Goal: Task Accomplishment & Management: Use online tool/utility

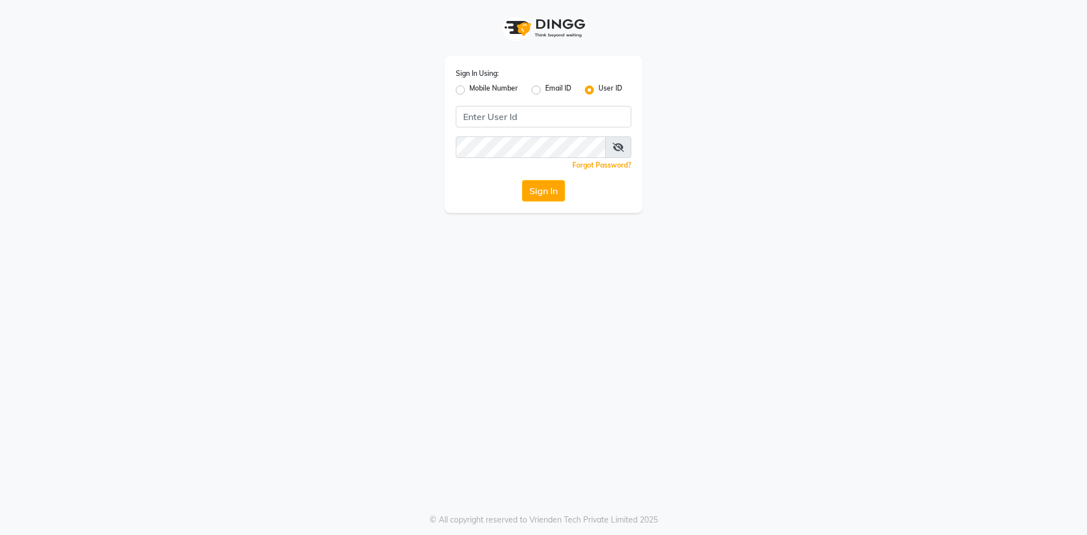
click at [468, 92] on div "Mobile Number" at bounding box center [487, 90] width 62 height 14
click at [465, 88] on div "Mobile Number" at bounding box center [487, 90] width 62 height 14
click at [454, 91] on div "Sign In Using: Mobile Number Email ID User ID Remember me Forgot Password? Sign…" at bounding box center [543, 134] width 198 height 157
click at [455, 91] on div "Sign In Using: Mobile Number Email ID User ID Remember me Forgot Password? Sign…" at bounding box center [543, 134] width 198 height 157
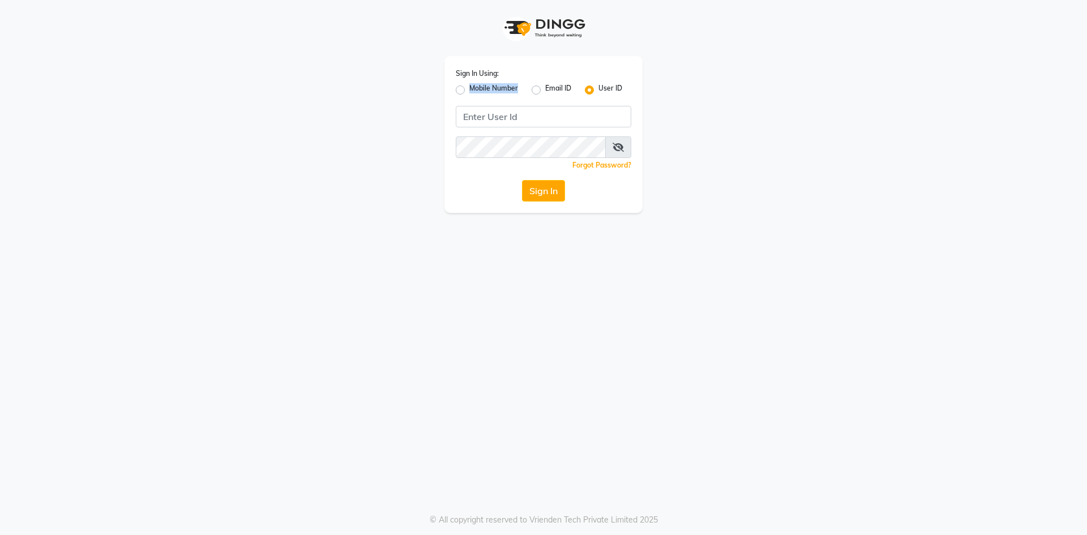
click at [507, 95] on label "Mobile Number" at bounding box center [493, 90] width 49 height 14
click at [477, 91] on input "Mobile Number" at bounding box center [472, 86] width 7 height 7
radio input "true"
radio input "false"
click at [558, 121] on input "Username" at bounding box center [563, 117] width 138 height 22
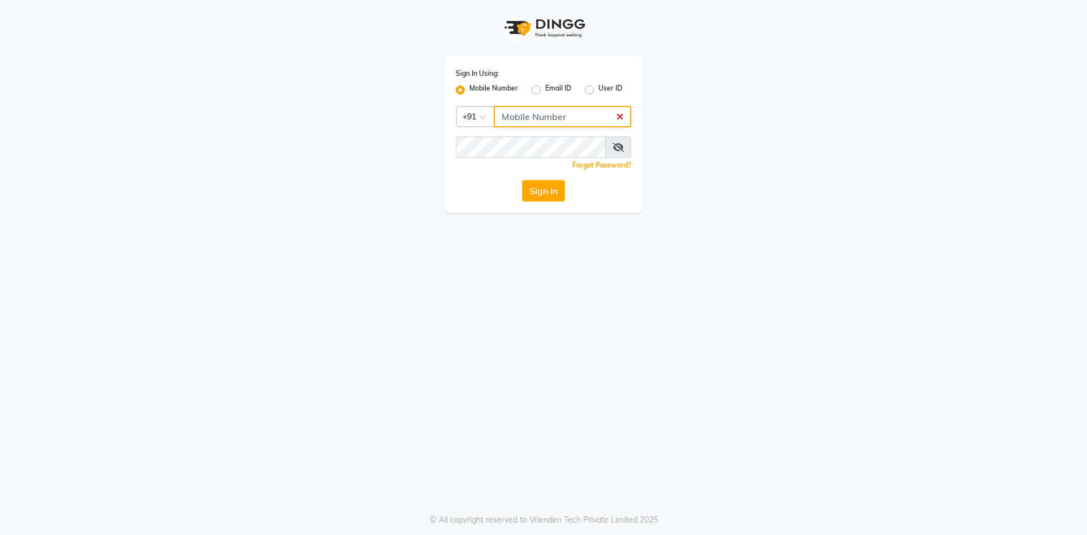
type input "7661809500"
click at [557, 193] on button "Sign In" at bounding box center [543, 191] width 43 height 22
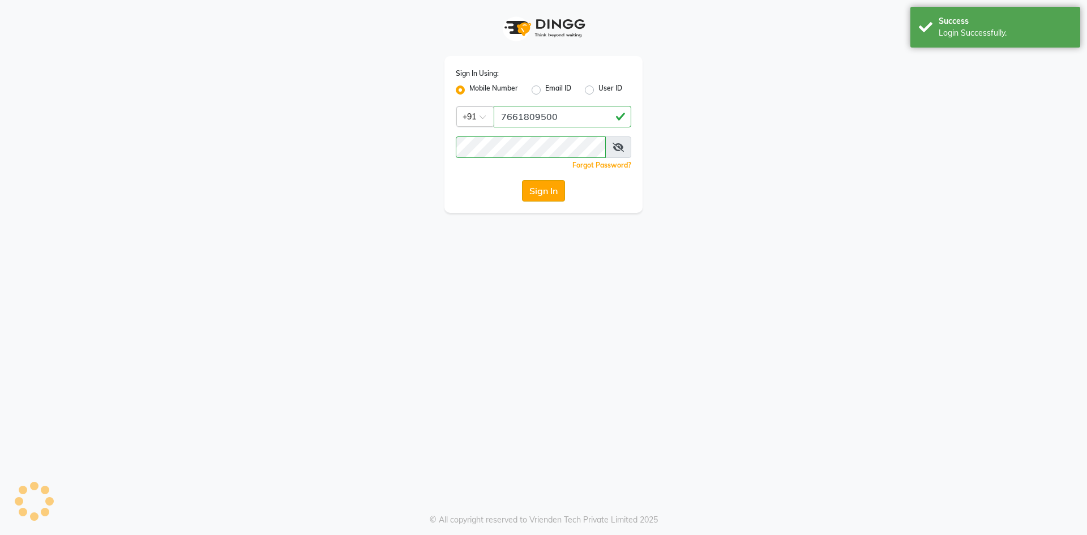
select select "service"
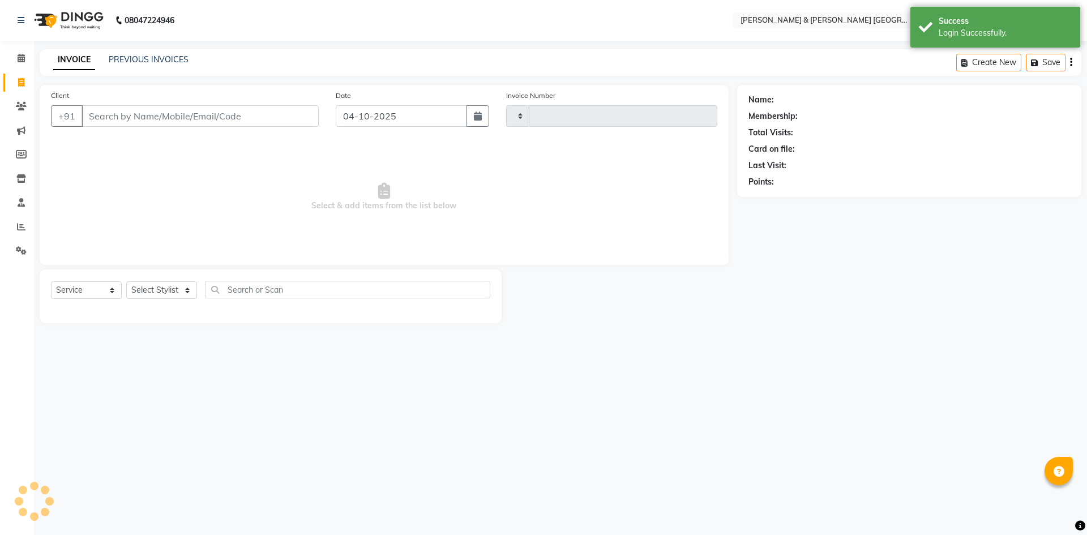
type input "0307"
select select "8717"
drag, startPoint x: 771, startPoint y: 243, endPoint x: 729, endPoint y: 245, distance: 41.9
click at [761, 245] on div "Name: Membership: Total Visits: Card on file: Last Visit: Points:" at bounding box center [913, 204] width 353 height 238
click at [143, 62] on link "PREVIOUS INVOICES" at bounding box center [149, 59] width 80 height 10
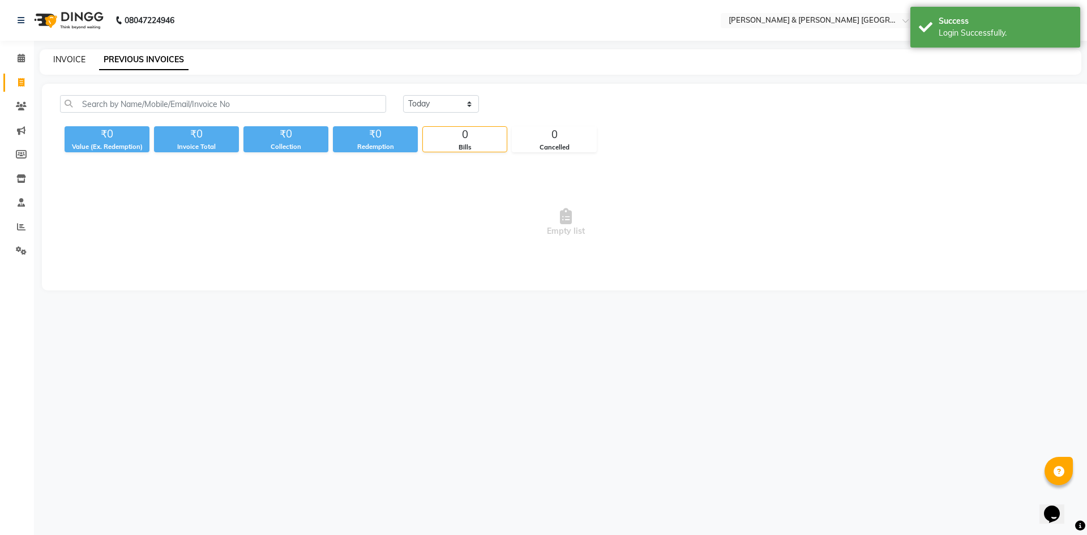
click at [80, 60] on link "INVOICE" at bounding box center [69, 59] width 32 height 10
select select "8717"
select select "service"
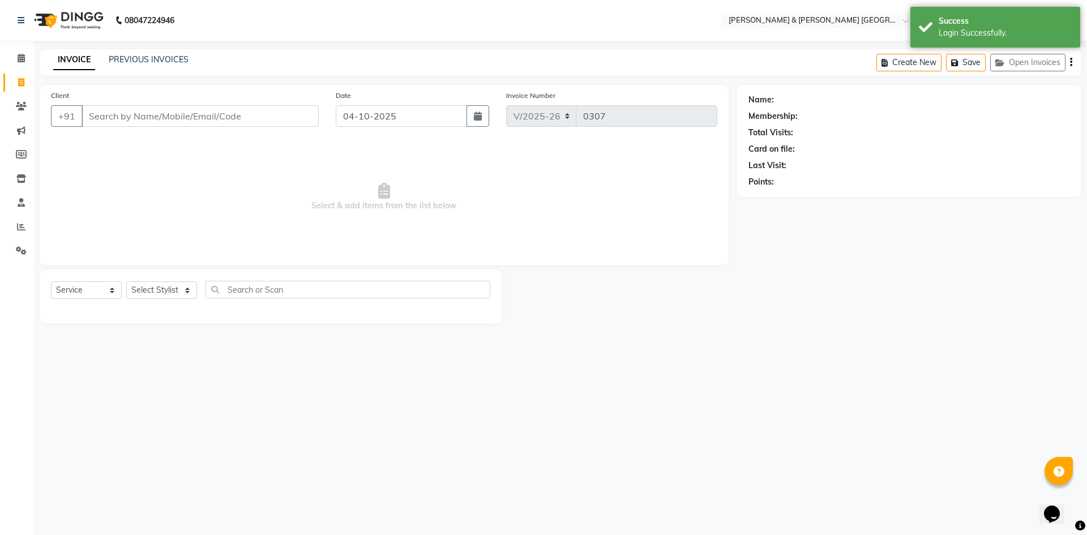
click at [434, 148] on span "Select & add items from the list below" at bounding box center [384, 196] width 666 height 113
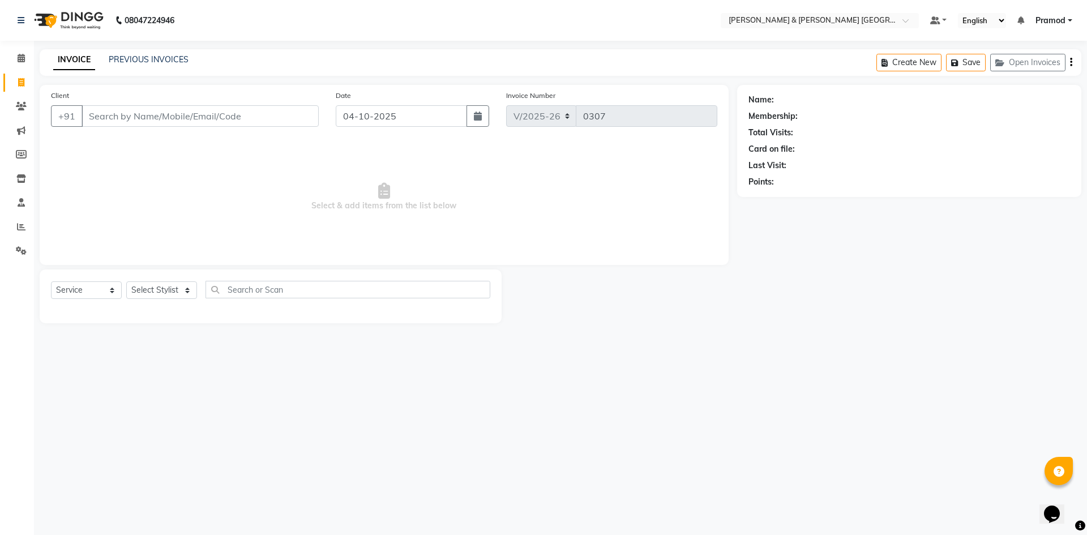
click at [220, 153] on span "Select & add items from the list below" at bounding box center [384, 196] width 666 height 113
